Goal: Task Accomplishment & Management: Manage account settings

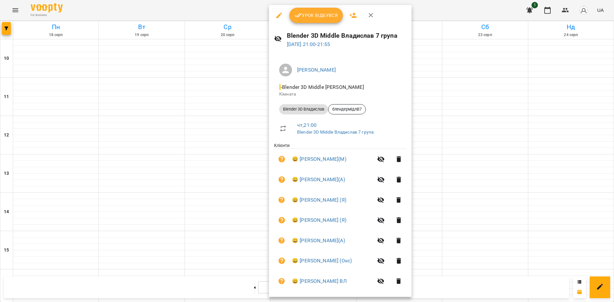
click at [546, 203] on div at bounding box center [307, 151] width 614 height 302
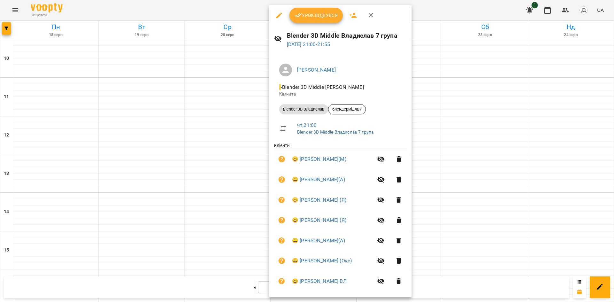
click at [312, 19] on span "Урок відбувся" at bounding box center [317, 16] width 44 height 8
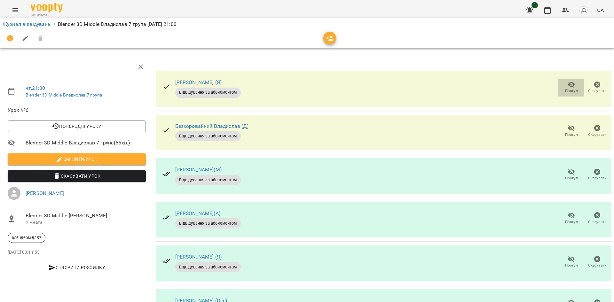
click at [559, 83] on button "Прогул" at bounding box center [572, 88] width 26 height 18
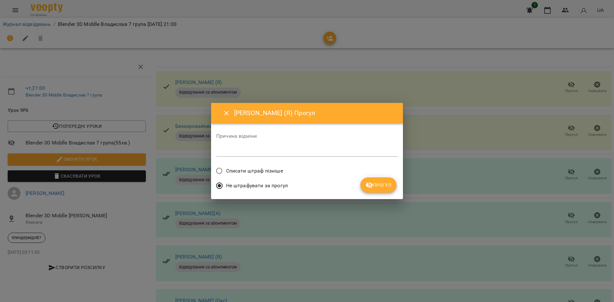
click at [251, 175] on span "Списати штраф пізніше" at bounding box center [254, 171] width 57 height 8
click at [389, 186] on span "Прогул" at bounding box center [379, 185] width 26 height 8
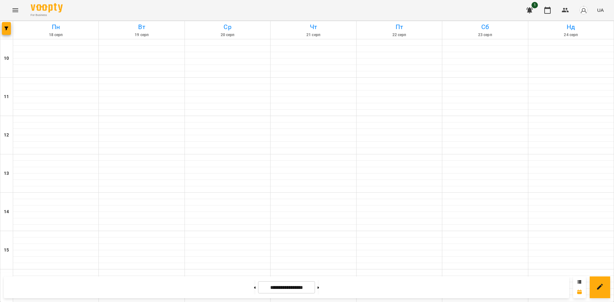
scroll to position [265, 0]
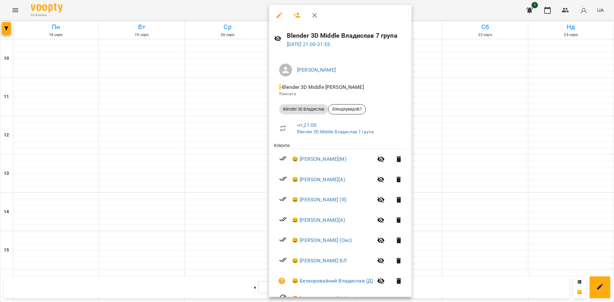
click at [524, 156] on div at bounding box center [307, 151] width 614 height 302
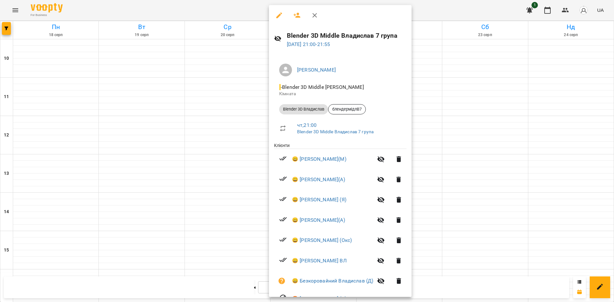
click at [515, 169] on div at bounding box center [307, 151] width 614 height 302
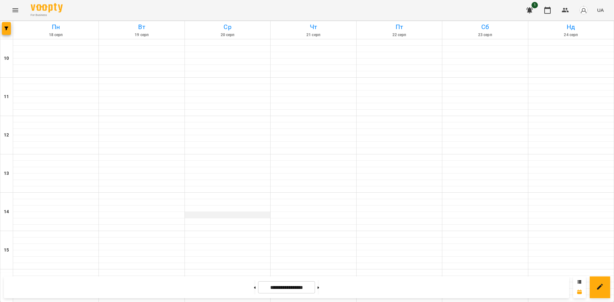
scroll to position [105, 0]
